Goal: Find specific page/section: Find specific page/section

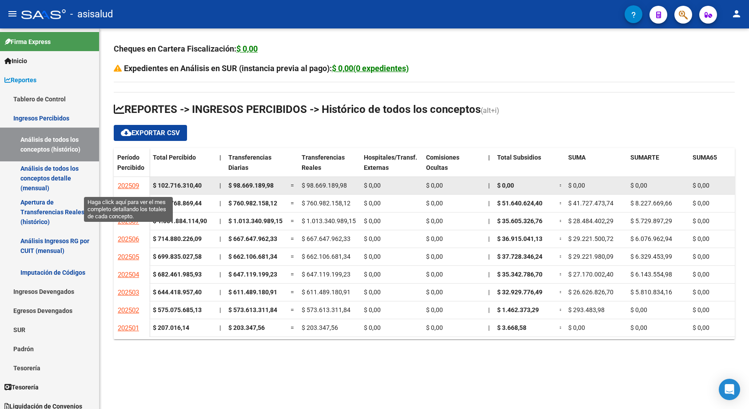
click at [132, 183] on span "202509" at bounding box center [128, 186] width 21 height 8
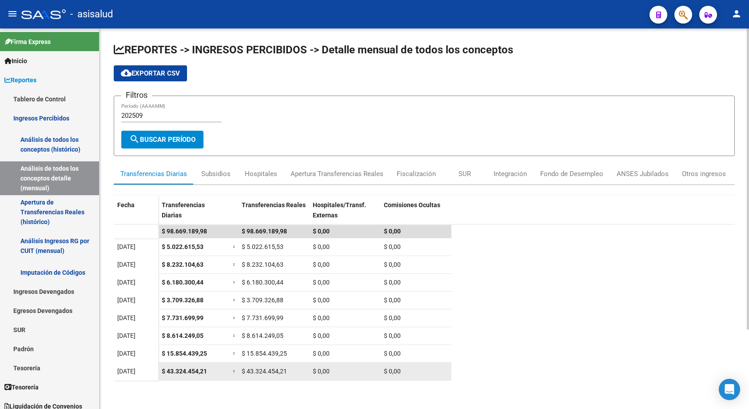
scroll to position [100, 0]
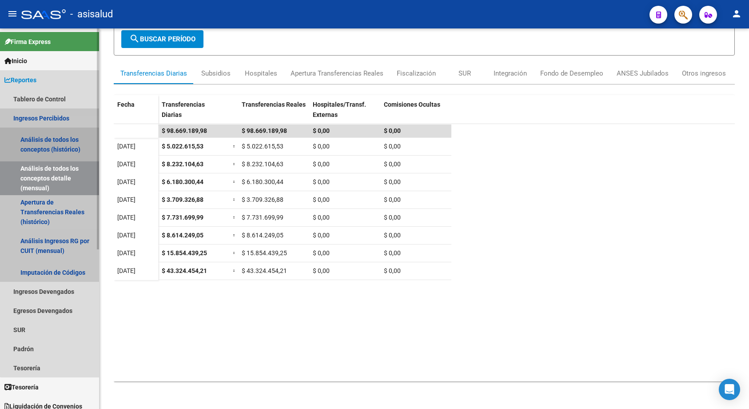
click at [51, 147] on link "Análisis de todos los conceptos (histórico)" at bounding box center [49, 144] width 99 height 34
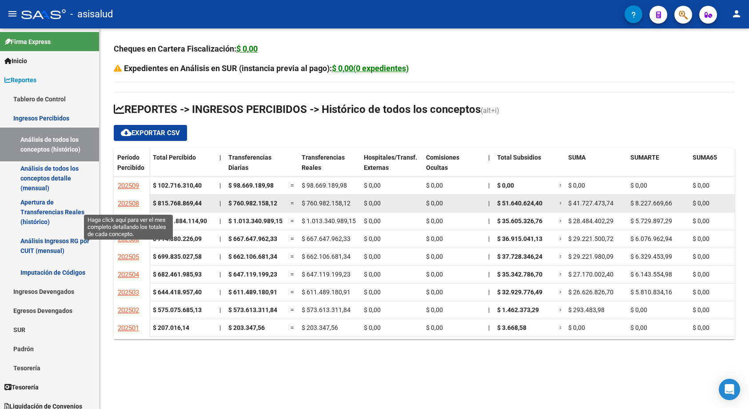
click at [128, 198] on link "202508" at bounding box center [128, 203] width 22 height 16
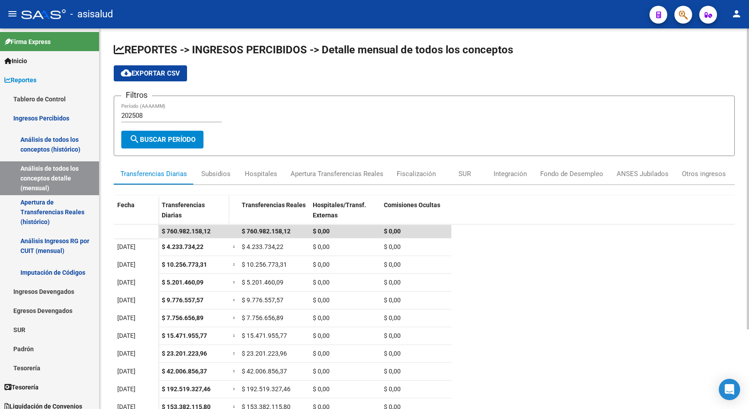
scroll to position [89, 0]
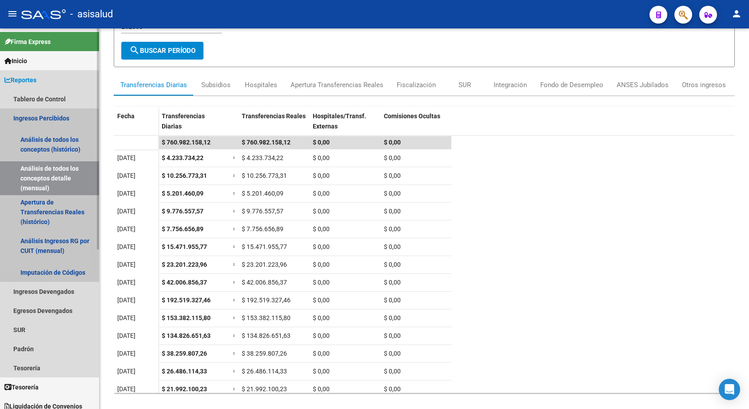
click at [43, 112] on link "Ingresos Percibidos" at bounding box center [49, 117] width 99 height 19
